Goal: Navigation & Orientation: Find specific page/section

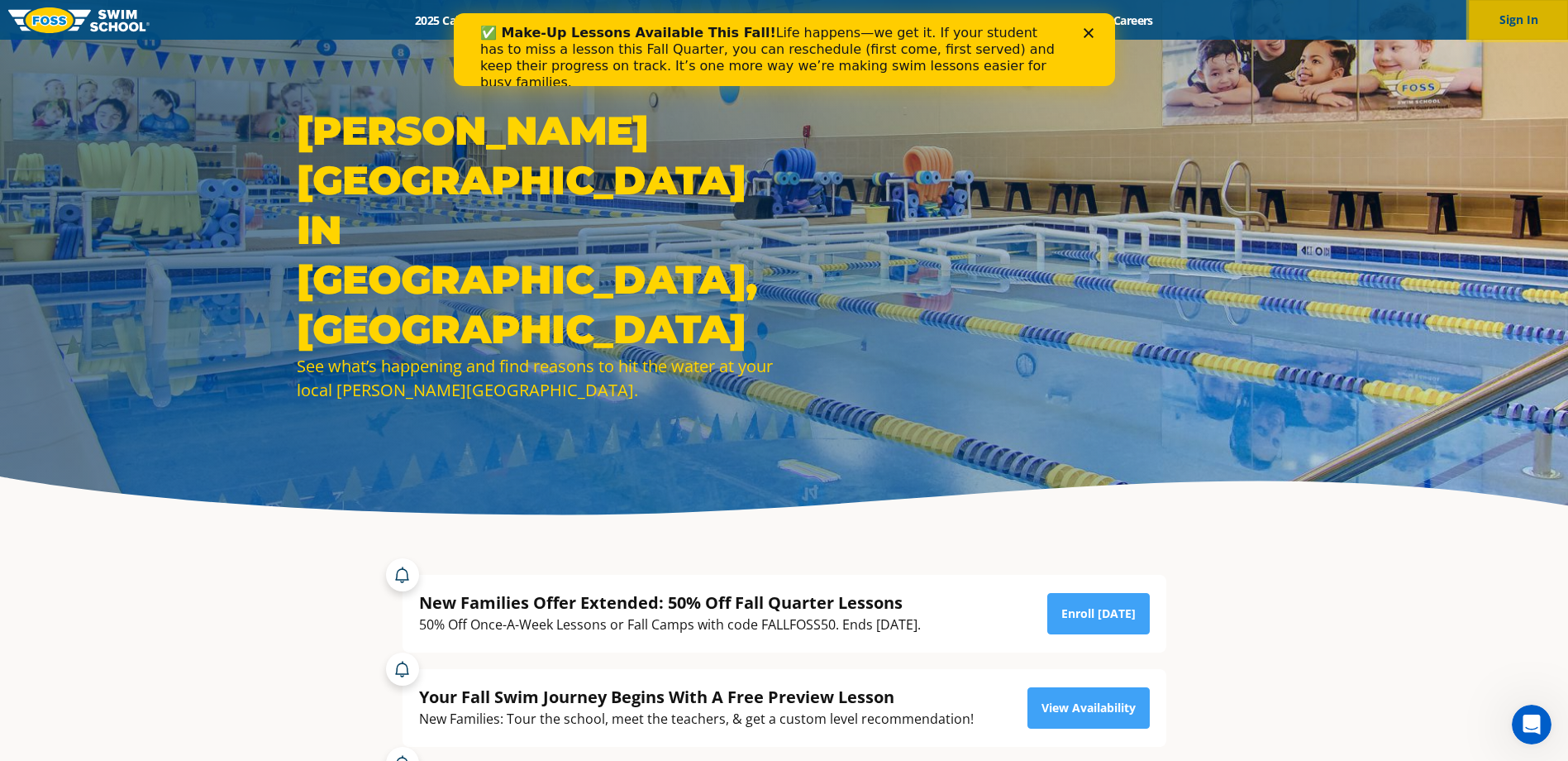
click at [1499, 23] on button "Sign In" at bounding box center [1519, 20] width 99 height 40
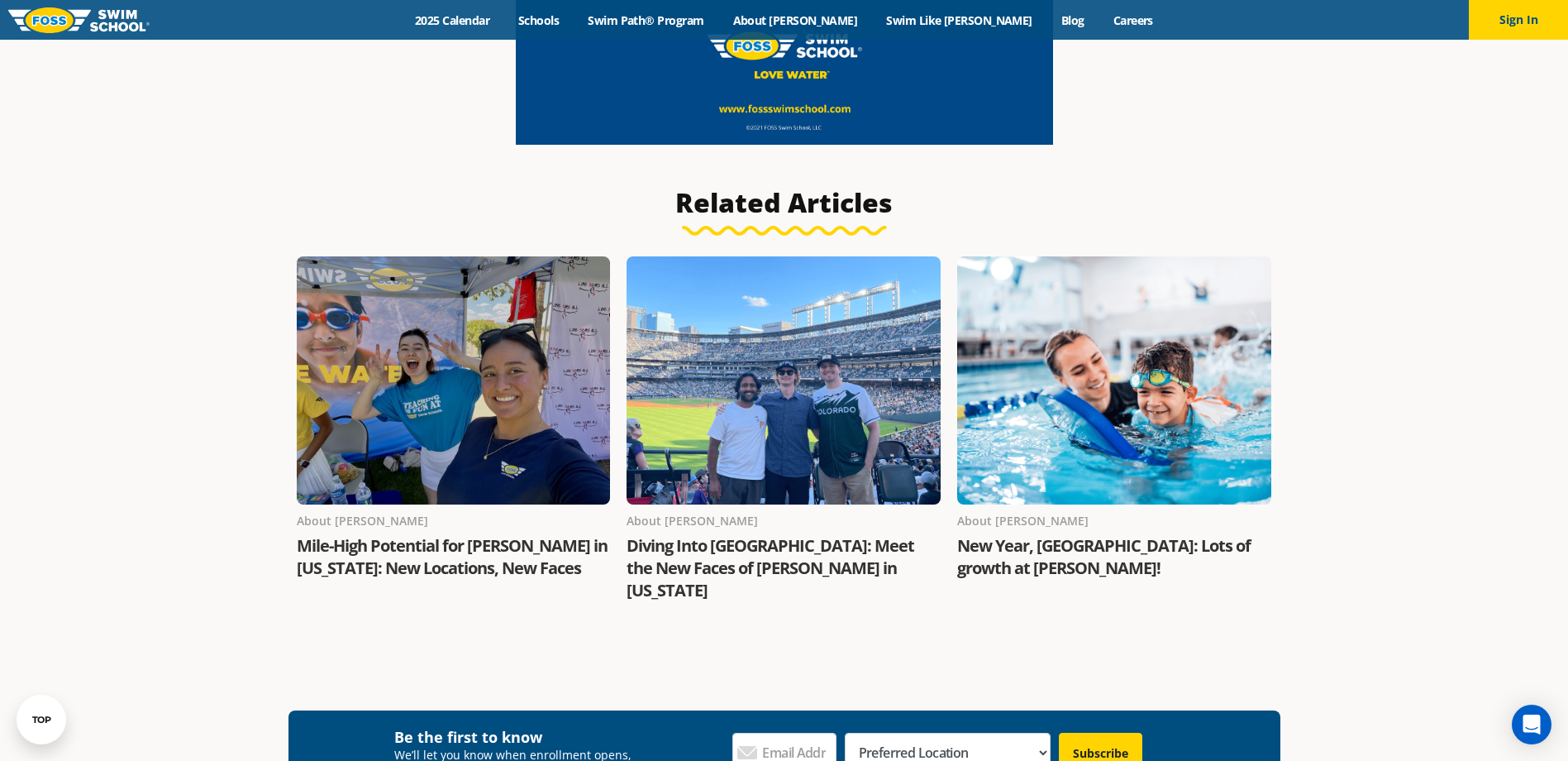
scroll to position [2211, 0]
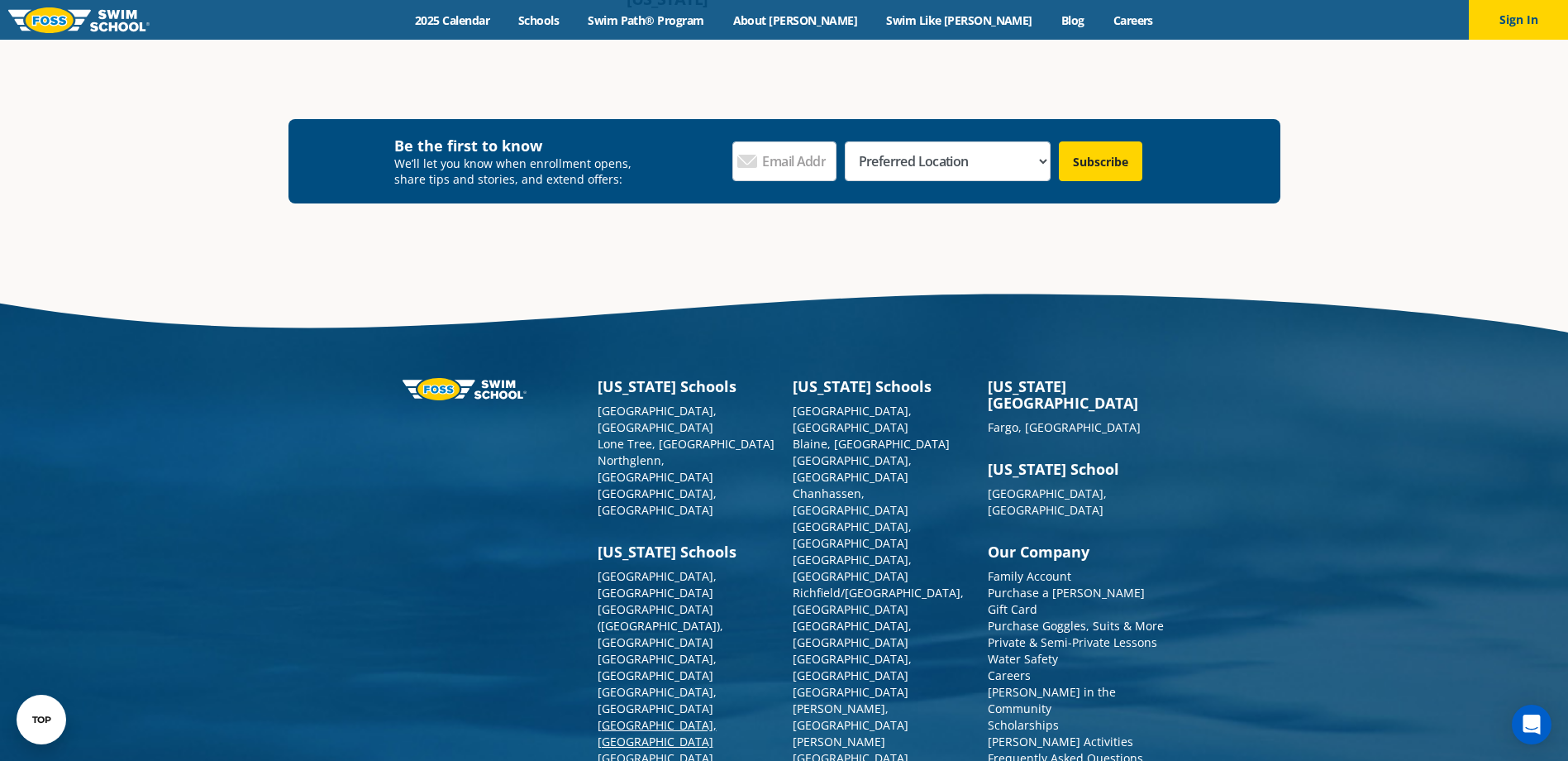
click at [622, 717] on link "[GEOGRAPHIC_DATA], [GEOGRAPHIC_DATA]" at bounding box center [658, 734] width 119 height 32
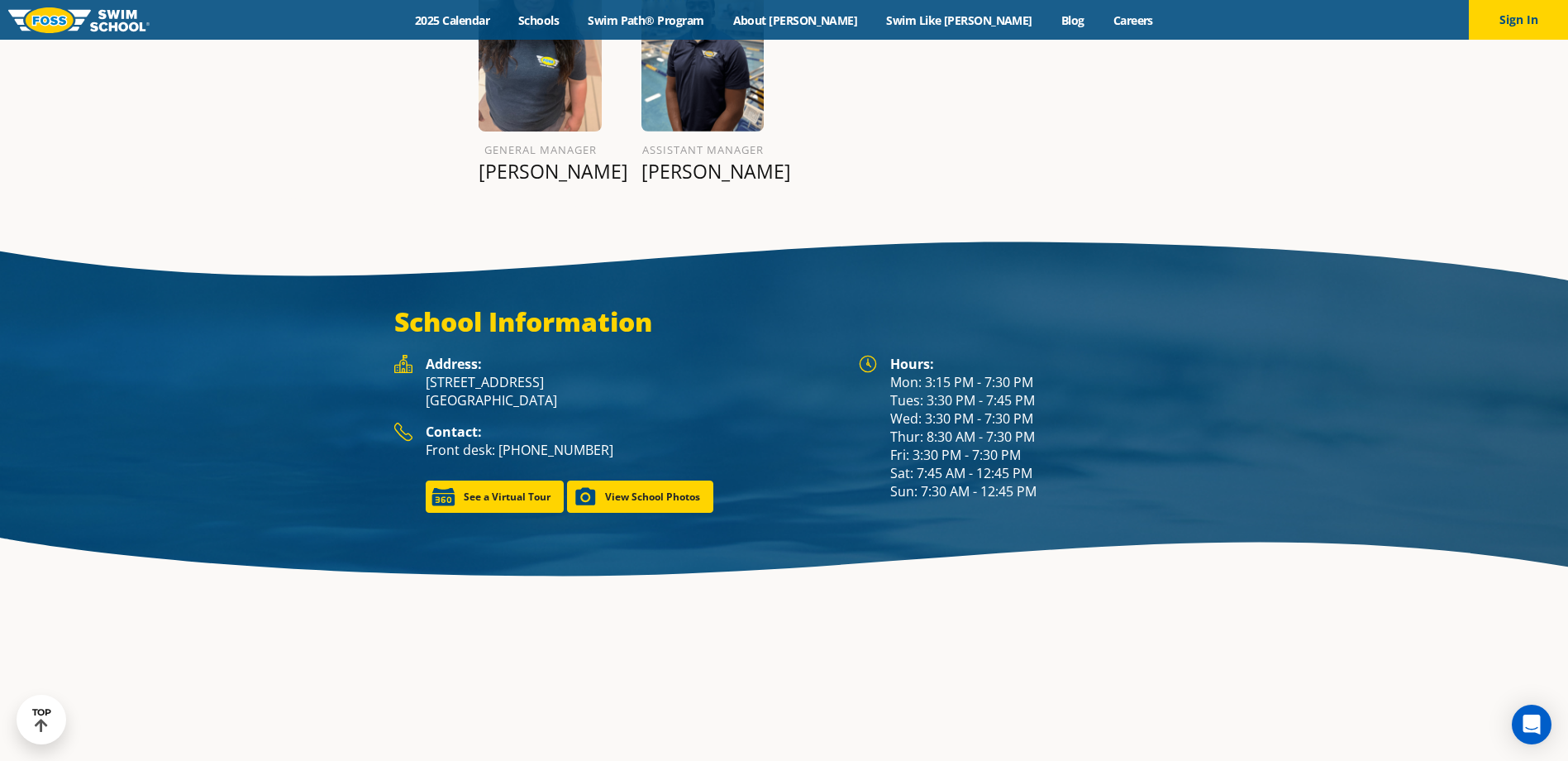
scroll to position [2292, 0]
